Goal: Navigation & Orientation: Find specific page/section

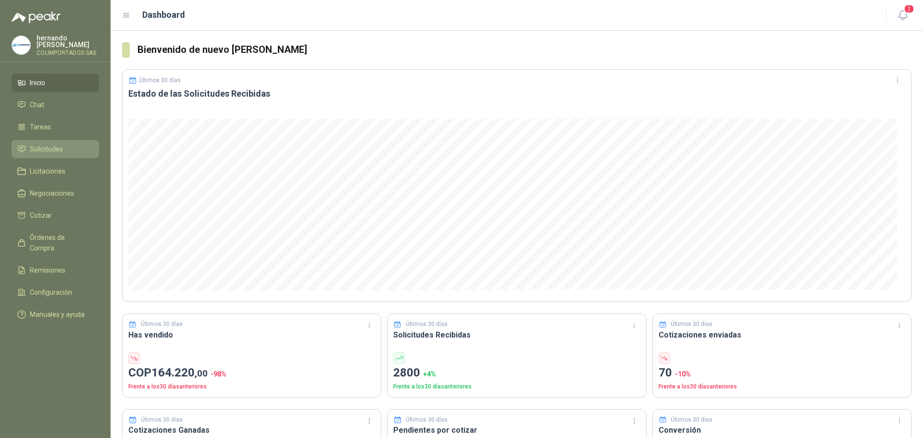
click at [67, 152] on li "Solicitudes" at bounding box center [55, 149] width 76 height 11
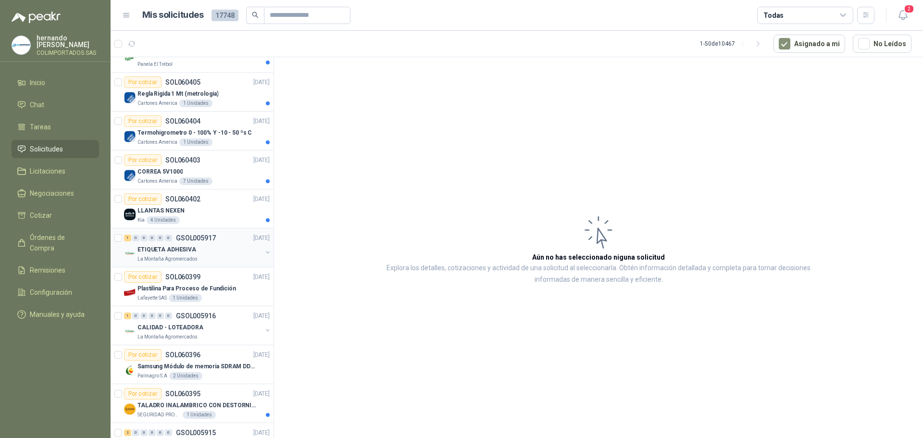
scroll to position [144, 0]
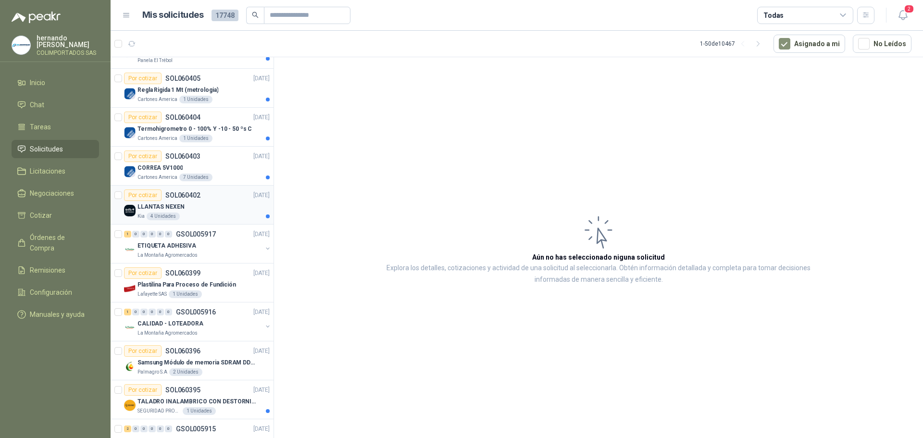
click at [206, 206] on div "LLANTAS NEXEN" at bounding box center [203, 207] width 132 height 12
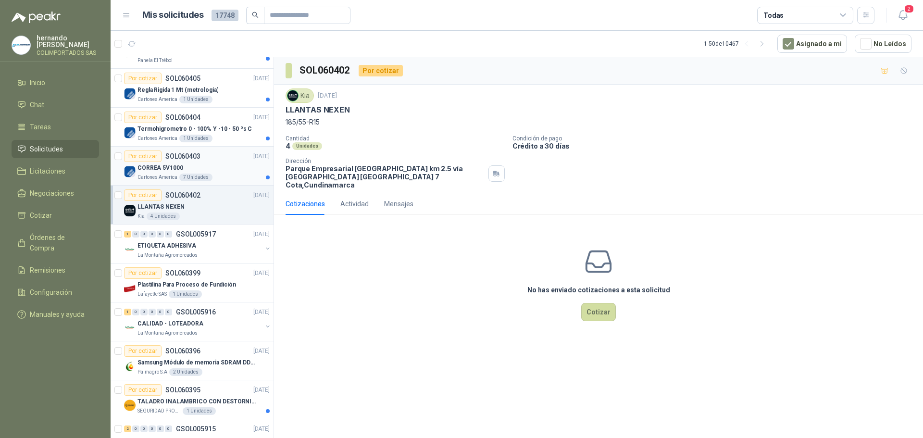
click at [219, 170] on div "CORREA 5V1000" at bounding box center [203, 168] width 132 height 12
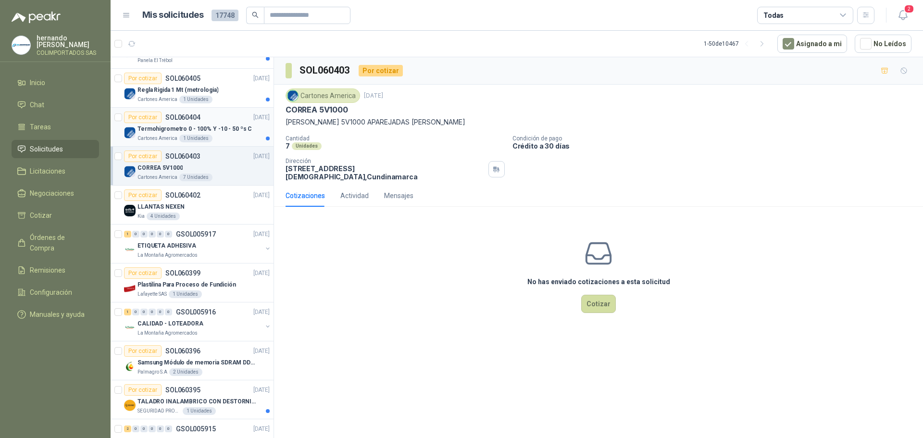
click at [215, 134] on div "Termohigrometro 0 - 100% Y -10 - 50 ºs C" at bounding box center [203, 129] width 132 height 12
click at [229, 97] on div "Cartones America 1 Unidades" at bounding box center [203, 100] width 132 height 8
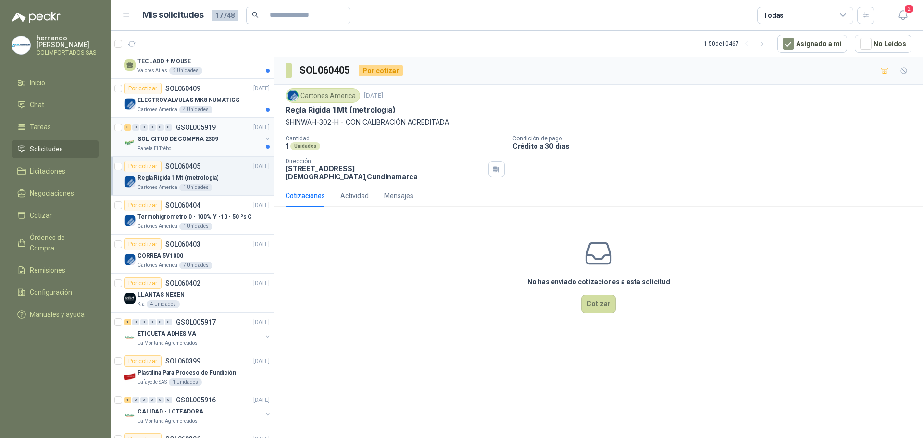
scroll to position [48, 0]
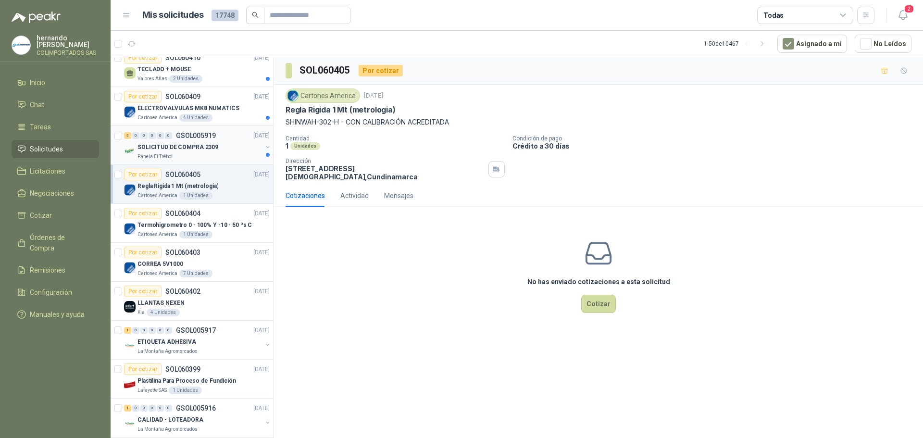
click at [218, 154] on div "Panela El Trébol" at bounding box center [199, 157] width 124 height 8
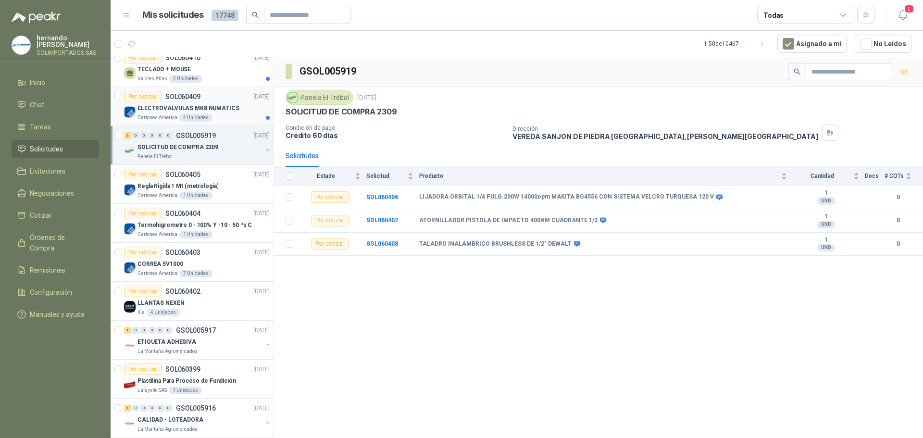
click at [225, 115] on div "Cartones America 4 Unidades" at bounding box center [203, 118] width 132 height 8
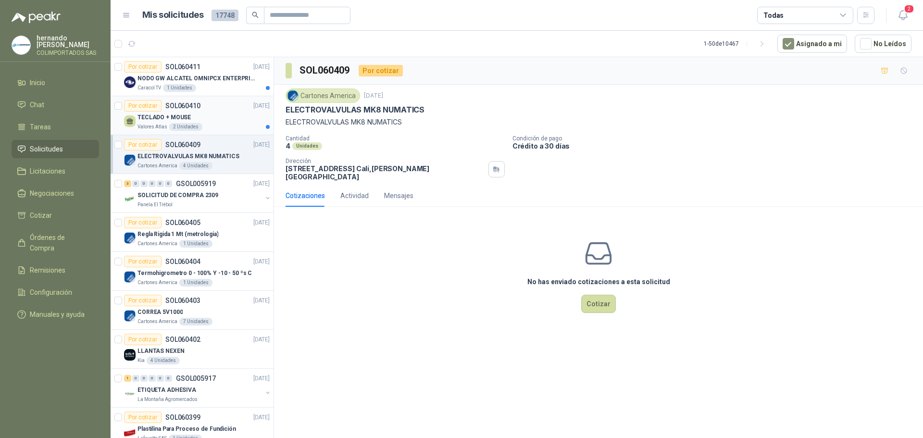
click at [225, 118] on div "TECLADO + MOUSE" at bounding box center [203, 117] width 132 height 12
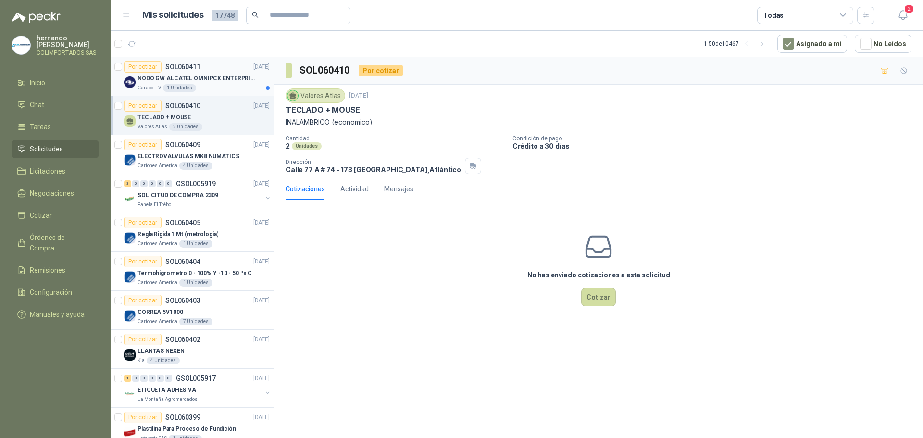
click at [219, 87] on div "Caracol TV 1 Unidades" at bounding box center [203, 88] width 132 height 8
